Goal: Submit feedback/report problem

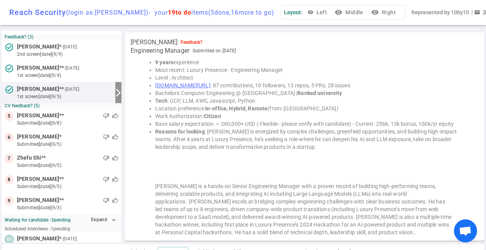
scroll to position [185, 0]
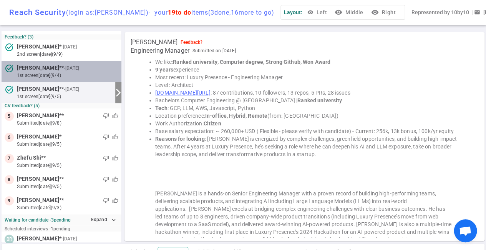
click at [78, 71] on span "[PERSON_NAME] ** - [DATE]" at bounding box center [49, 68] width 64 height 8
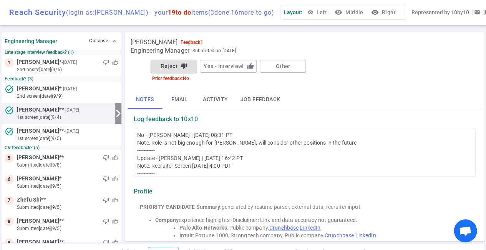
scroll to position [0, 0]
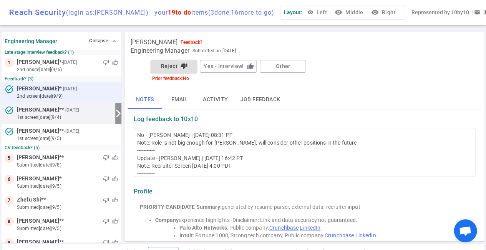
click at [48, 93] on small "2nd Screen [DATE] (9/9)" at bounding box center [67, 96] width 101 height 7
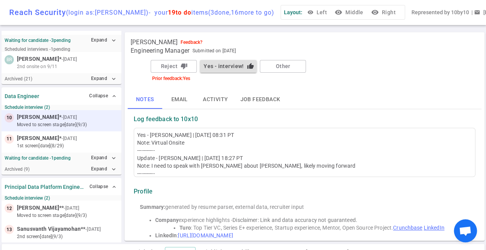
scroll to position [222, 0]
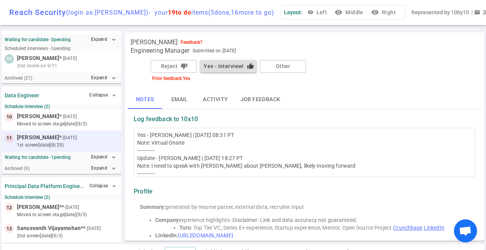
click at [78, 137] on div at bounding box center [98, 138] width 40 height 8
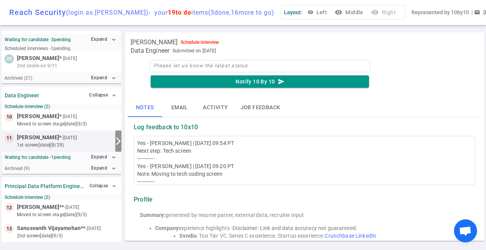
scroll to position [223, 0]
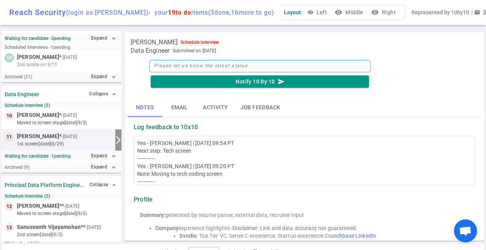
click at [195, 65] on textarea at bounding box center [259, 66] width 221 height 12
type textarea "D"
type textarea "Di"
type textarea "Did"
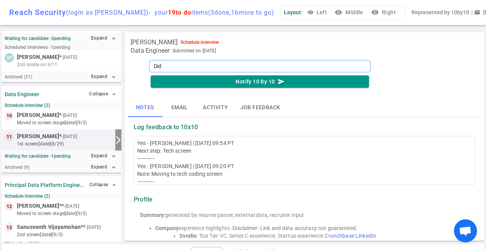
type textarea "Did n"
type textarea "Did no"
type textarea "Did not"
type textarea "Did not p"
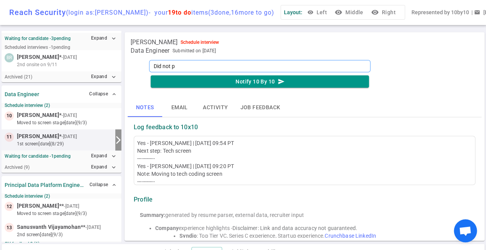
type textarea "Did not pa"
type textarea "Did not pas"
type textarea "Did not pass"
type textarea "Did not pass t"
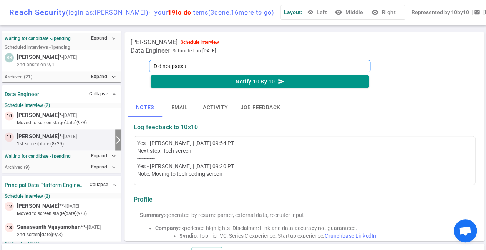
type textarea "Did not pass th"
type textarea "Did not pass the"
type textarea "Did not pass the t"
type textarea "Did not pass the te"
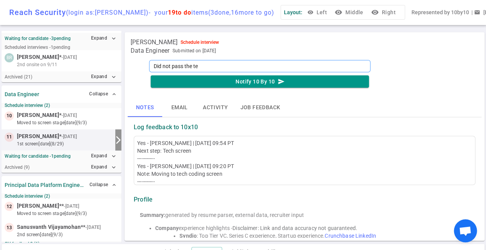
type textarea "Did not pass the teh"
type textarea "Did not pass the the"
type textarea "Did not pass the th"
type textarea "Did not pass the t"
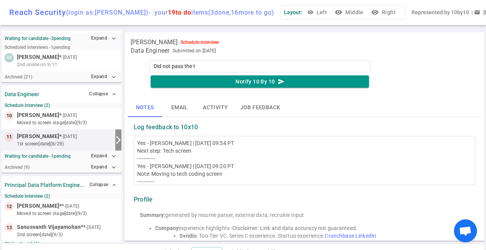
type textarea "Did not pass the te"
type textarea "Did not pass the tec"
type textarea "Did not pass the tech"
type textarea "Did not pass the tech s"
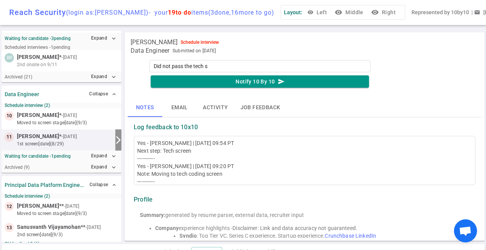
type textarea "Did not pass the tech sc"
type textarea "Did not pass the tech scr"
type textarea "Did not pass the tech scre"
type textarea "Did not pass the tech scree"
type textarea "Did not pass the tech screen"
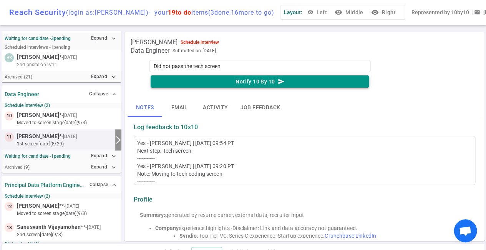
click at [246, 82] on button "Notify 10 By 10 send" at bounding box center [260, 81] width 218 height 13
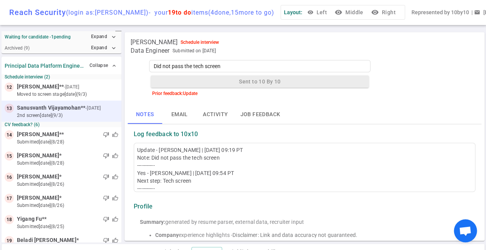
scroll to position [344, 0]
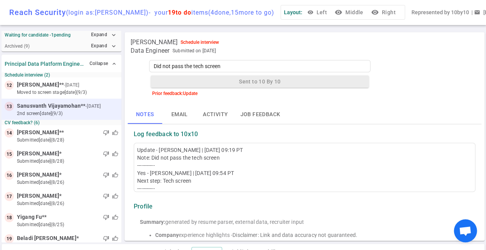
click at [82, 110] on small "2nd Screen [DATE] (9/3)" at bounding box center [67, 113] width 101 height 7
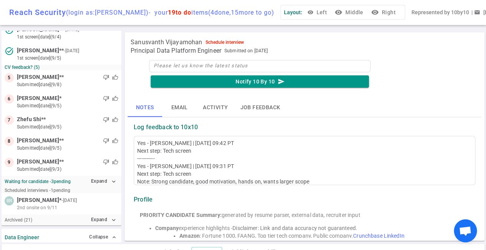
scroll to position [82, 0]
